Goal: Information Seeking & Learning: Find specific fact

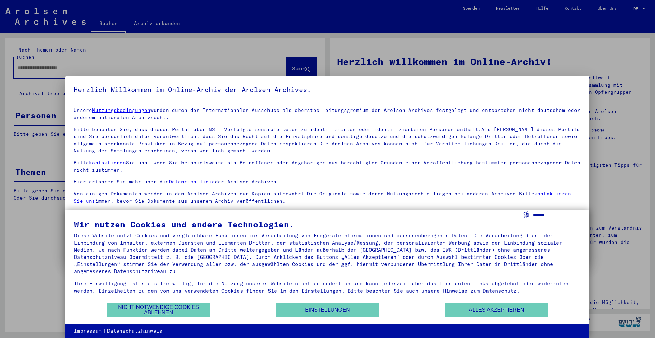
click at [577, 214] on select "**********" at bounding box center [557, 215] width 48 height 10
select select "*****"
click at [533, 210] on select "**********" at bounding box center [557, 215] width 48 height 10
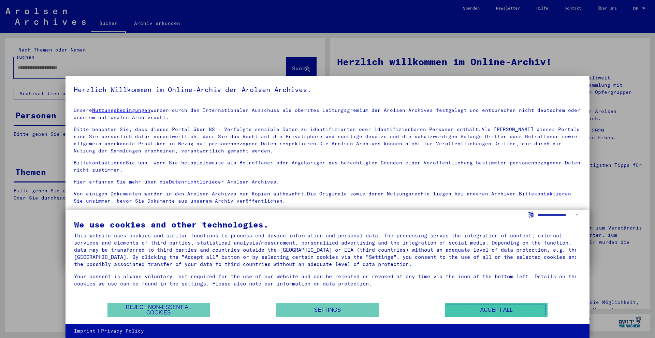
click at [461, 310] on button "Accept all" at bounding box center [496, 310] width 102 height 14
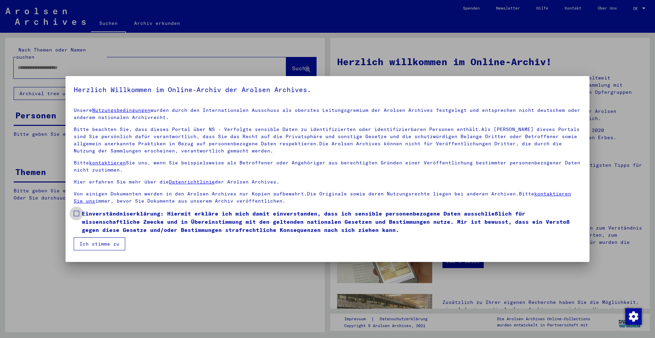
click at [79, 215] on span at bounding box center [76, 213] width 5 height 5
click at [87, 243] on button "Ich stimme zu" at bounding box center [100, 243] width 52 height 13
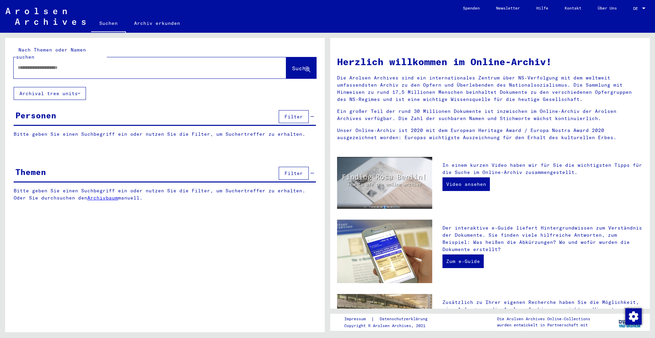
click at [643, 11] on div "DE DE" at bounding box center [640, 7] width 14 height 12
click at [630, 14] on span "English" at bounding box center [626, 12] width 17 height 5
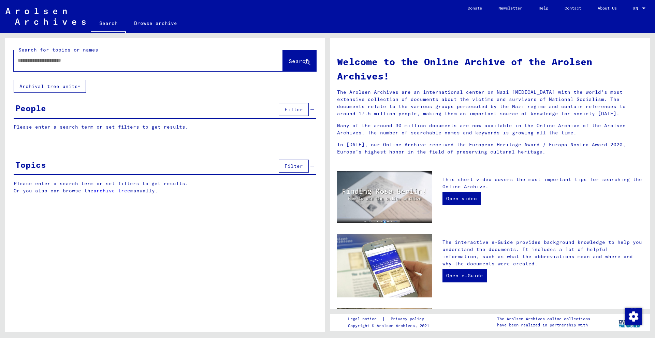
click at [176, 64] on input "text" at bounding box center [140, 60] width 245 height 7
type input "*******"
click at [289, 60] on span "Search" at bounding box center [299, 61] width 20 height 7
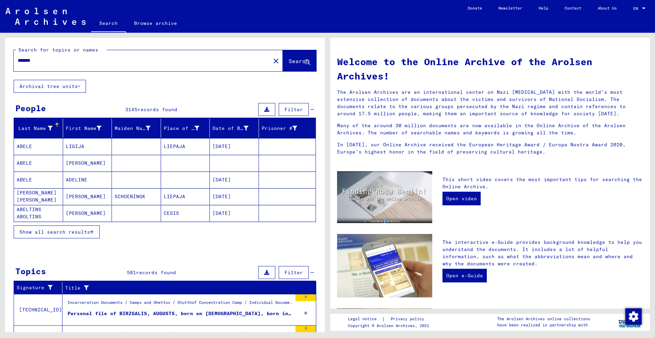
click at [77, 229] on span "Show all search results" at bounding box center [54, 232] width 71 height 6
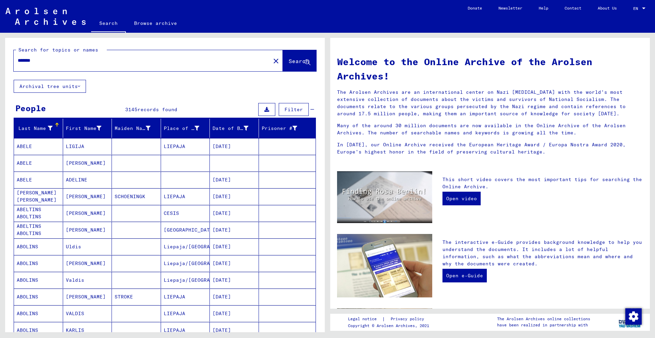
click at [292, 110] on span "Filter" at bounding box center [294, 109] width 18 height 6
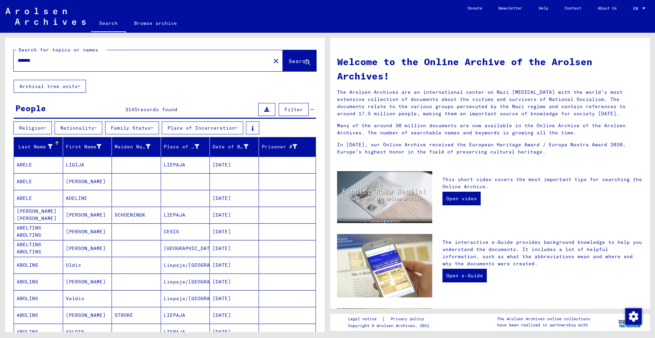
click at [44, 126] on button "Religion" at bounding box center [32, 127] width 39 height 13
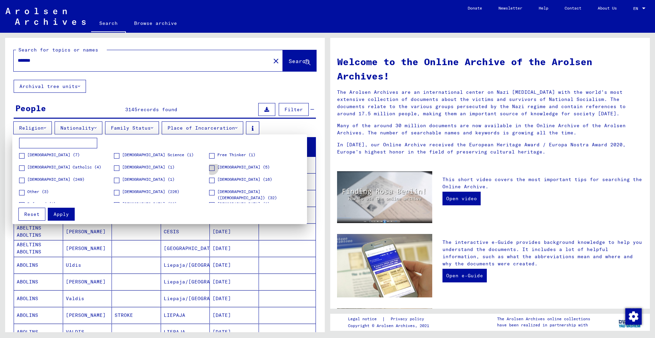
click at [210, 171] on span at bounding box center [211, 167] width 5 height 5
click at [99, 130] on div at bounding box center [327, 169] width 655 height 338
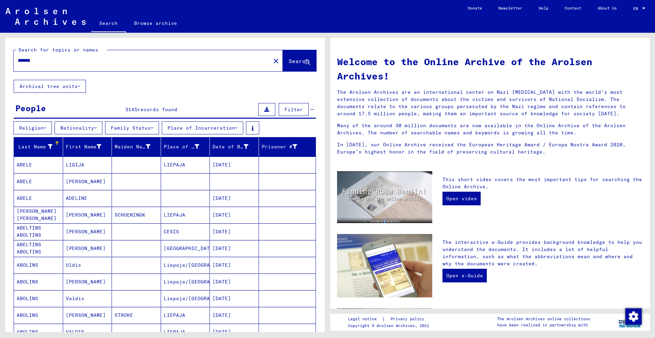
click at [97, 130] on icon at bounding box center [95, 128] width 2 height 5
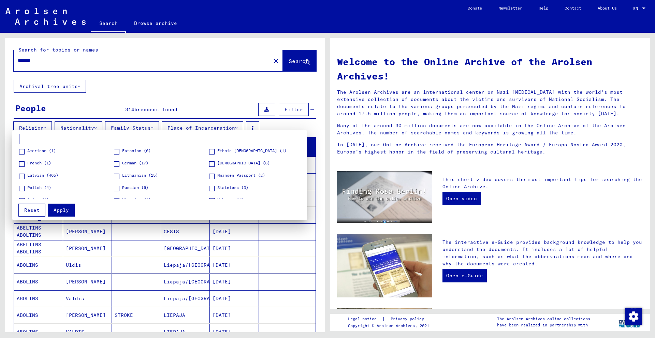
click at [159, 88] on div at bounding box center [327, 169] width 655 height 338
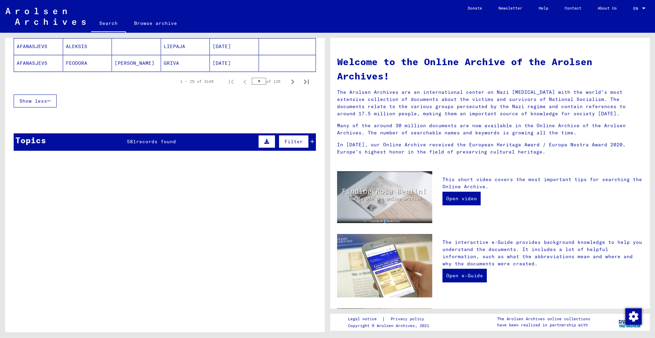
scroll to position [506, 0]
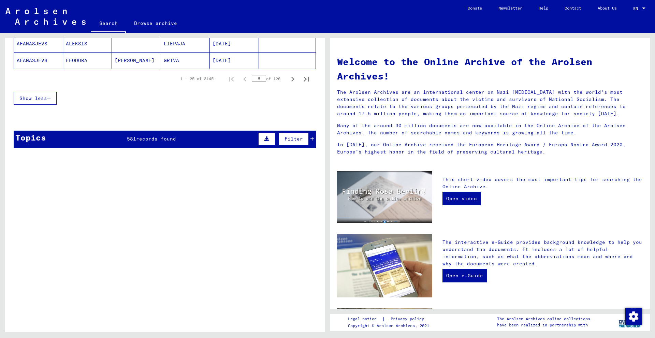
click at [264, 142] on button at bounding box center [266, 138] width 17 height 13
click at [24, 156] on icon at bounding box center [25, 157] width 4 height 5
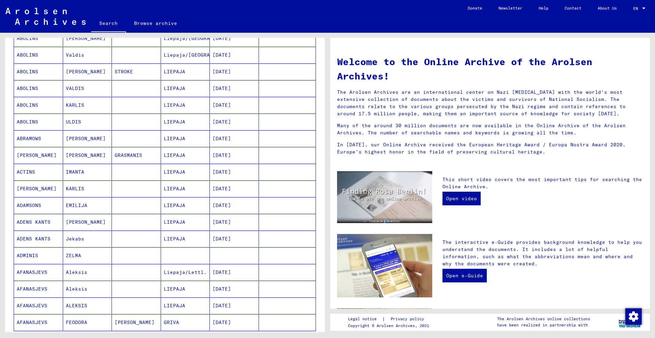
scroll to position [0, 0]
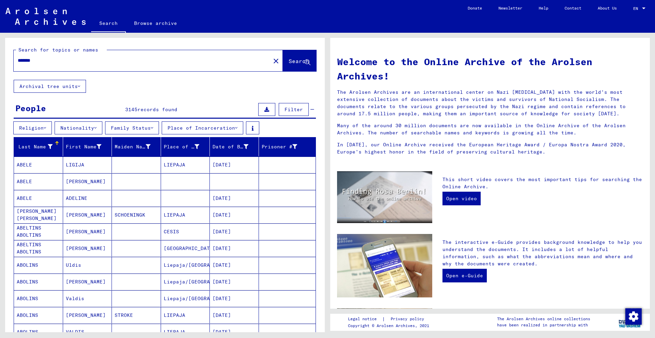
click at [264, 111] on icon at bounding box center [266, 109] width 5 height 5
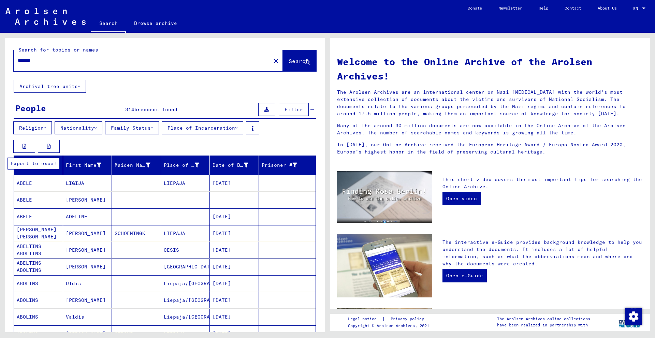
click at [22, 146] on button at bounding box center [24, 146] width 22 height 13
click at [288, 110] on span "Filter" at bounding box center [294, 109] width 18 height 6
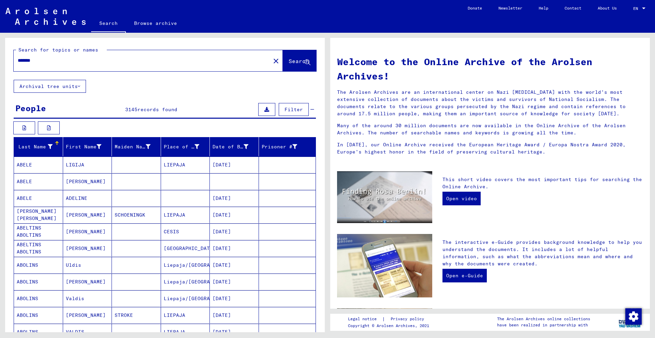
click at [288, 109] on span "Filter" at bounding box center [294, 109] width 18 height 6
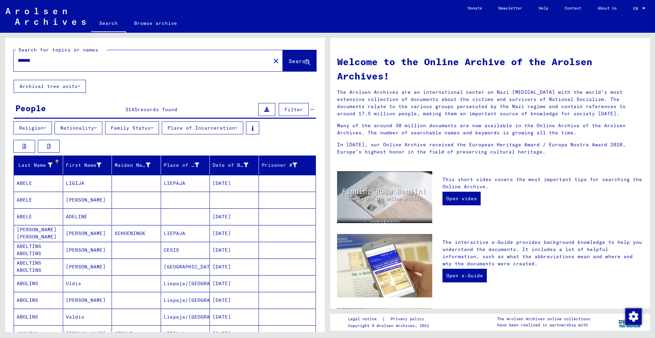
click at [258, 111] on button at bounding box center [266, 109] width 17 height 13
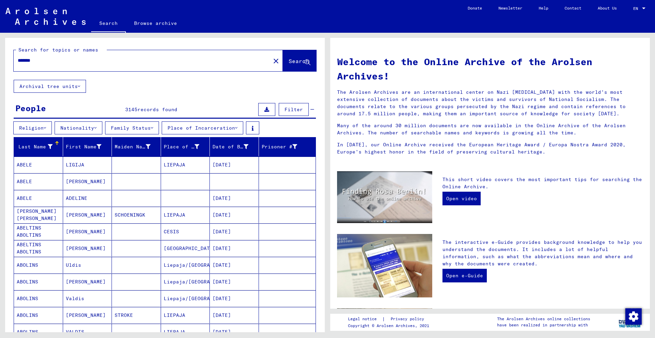
click at [258, 111] on button at bounding box center [266, 109] width 17 height 13
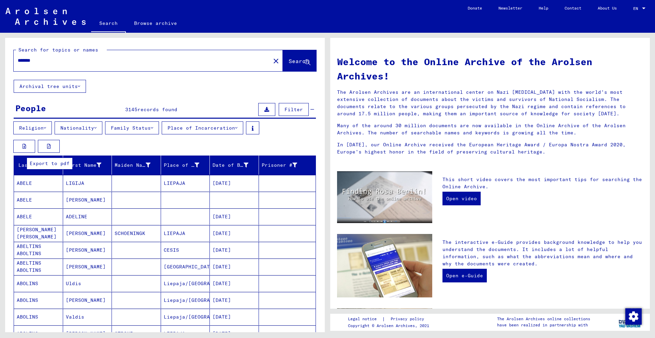
click at [48, 144] on icon at bounding box center [49, 146] width 4 height 5
drag, startPoint x: 650, startPoint y: 67, endPoint x: 650, endPoint y: 76, distance: 8.9
click at [650, 76] on div "Welcome to the Online Archive of the Arolsen Archives! The Arolsen Archives are…" at bounding box center [492, 183] width 328 height 300
click at [538, 8] on link "Help" at bounding box center [544, 8] width 26 height 16
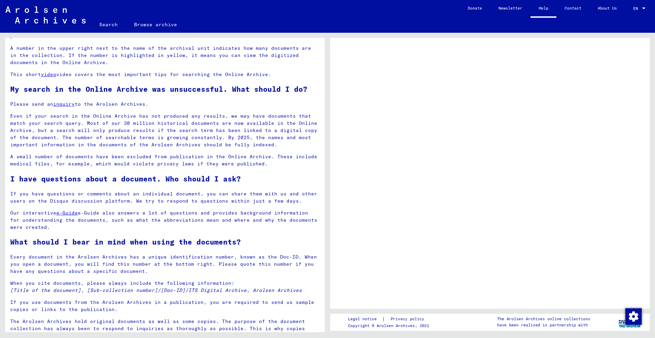
scroll to position [358, 0]
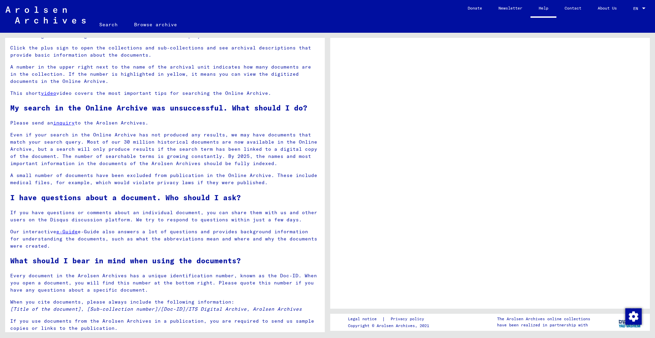
click at [66, 126] on link "inquiry" at bounding box center [63, 123] width 21 height 6
